Goal: Task Accomplishment & Management: Manage account settings

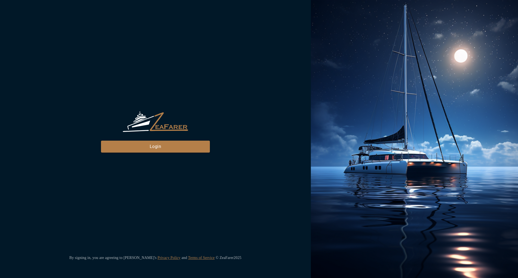
click at [137, 137] on div "ZeaFarer Login" at bounding box center [155, 131] width 109 height 41
click at [139, 143] on button "Login" at bounding box center [155, 147] width 109 height 12
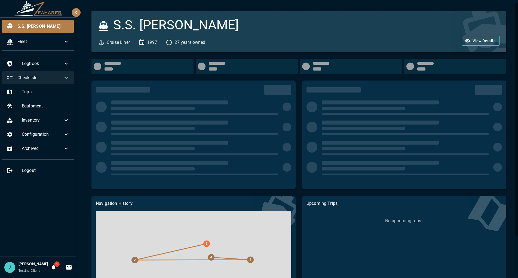
click at [60, 83] on div "Checklists" at bounding box center [38, 77] width 72 height 13
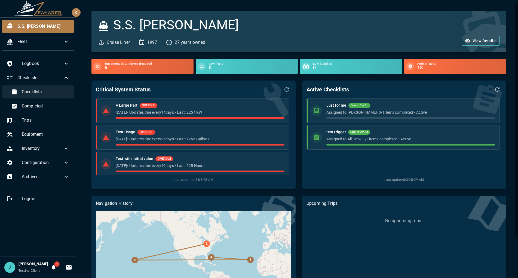
click at [51, 92] on span "Checklists" at bounding box center [46, 92] width 48 height 7
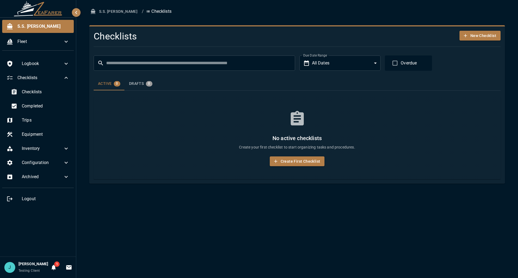
click at [133, 142] on h6 "No active checklists" at bounding box center [297, 138] width 381 height 9
click at [41, 87] on div "Checklists" at bounding box center [40, 91] width 67 height 13
click at [39, 103] on span "Completed" at bounding box center [46, 106] width 48 height 7
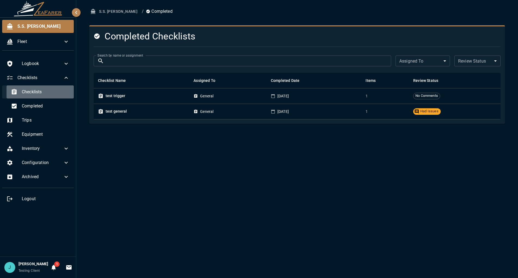
click at [40, 94] on span "Checklists" at bounding box center [46, 92] width 48 height 7
